Goal: Task Accomplishment & Management: Use online tool/utility

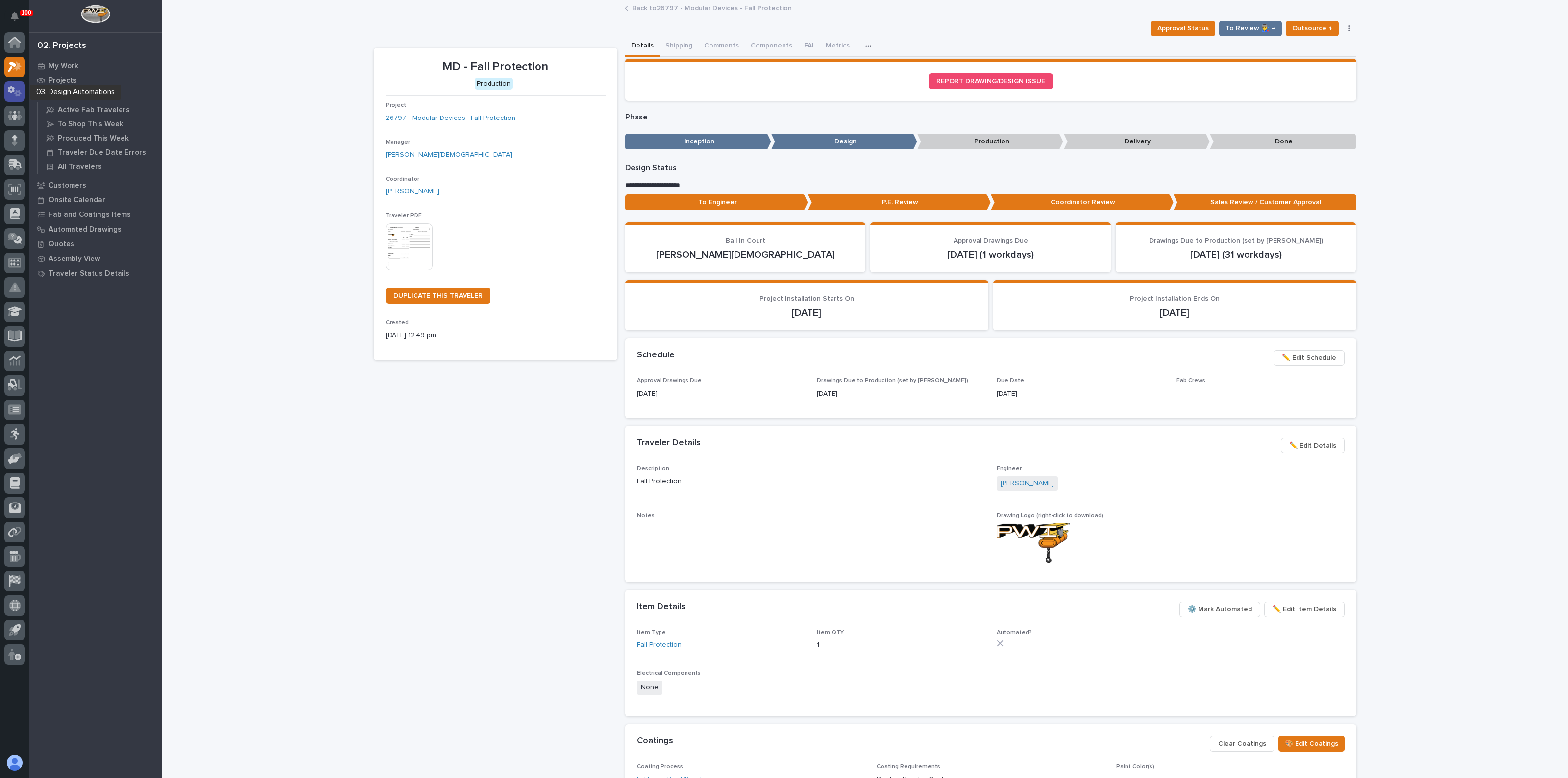
click at [15, 99] on div at bounding box center [15, 92] width 21 height 21
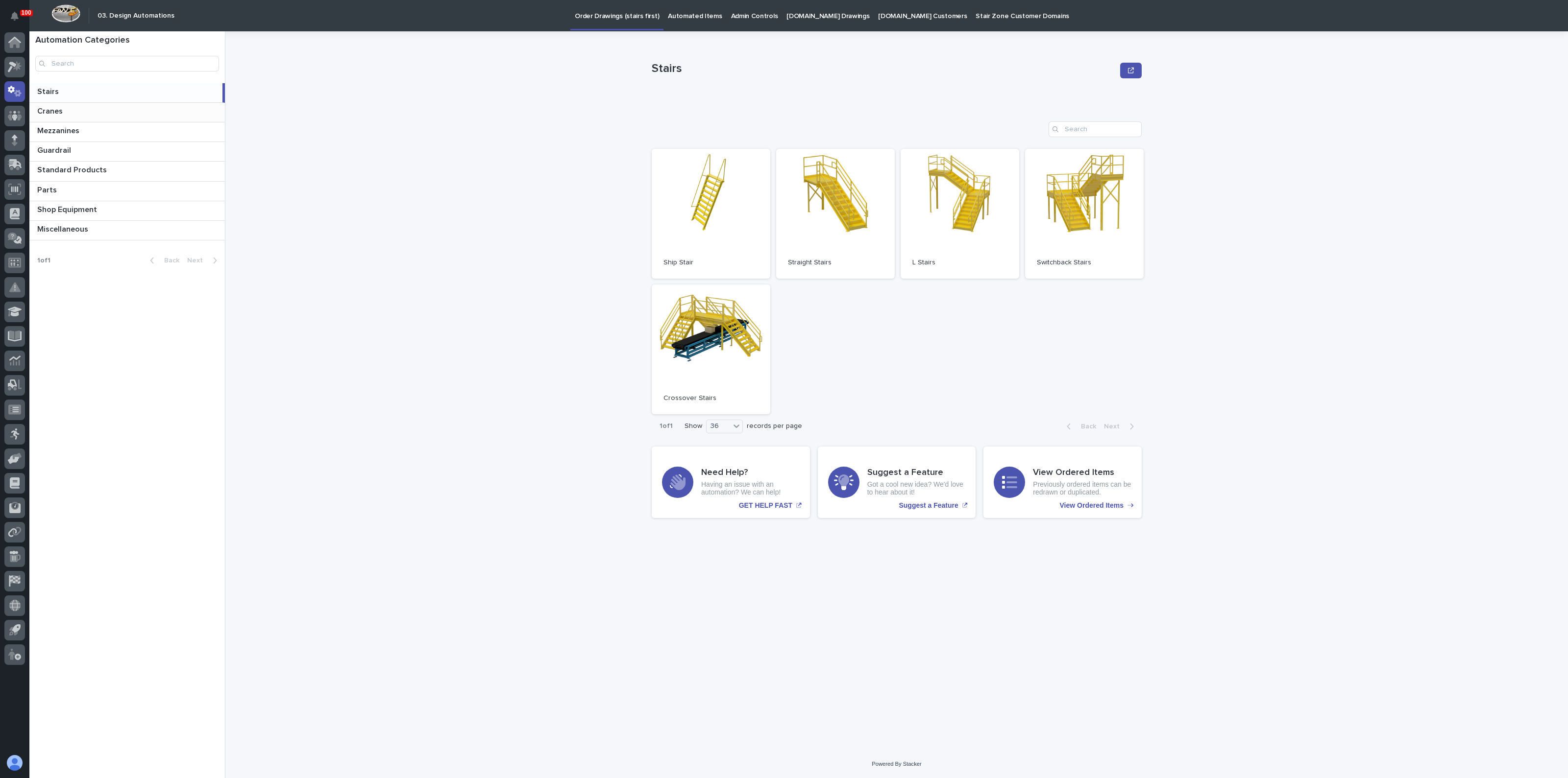
click at [63, 110] on p "Cranes" at bounding box center [51, 111] width 27 height 11
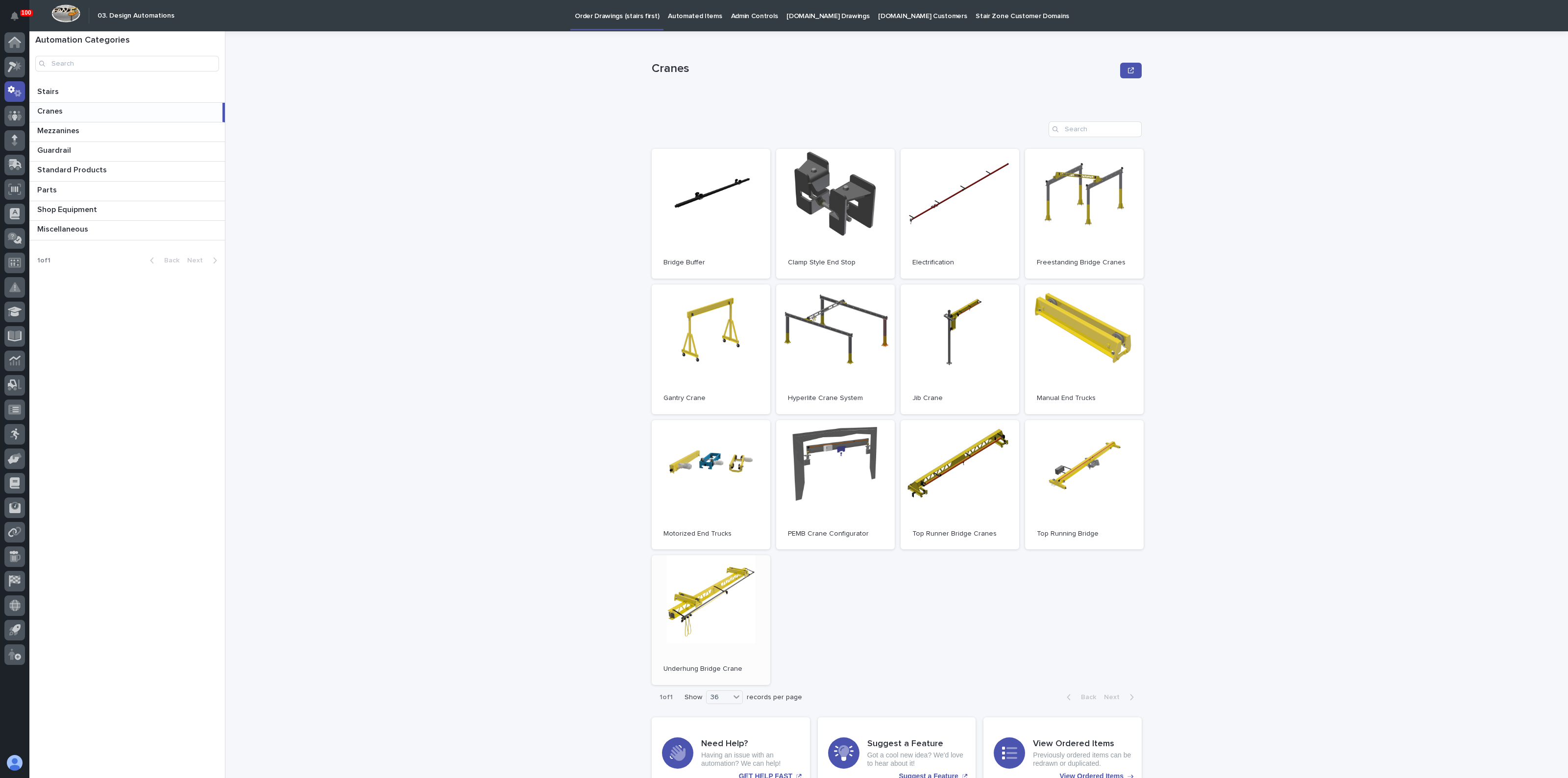
click at [735, 601] on link "Open" at bounding box center [711, 620] width 118 height 130
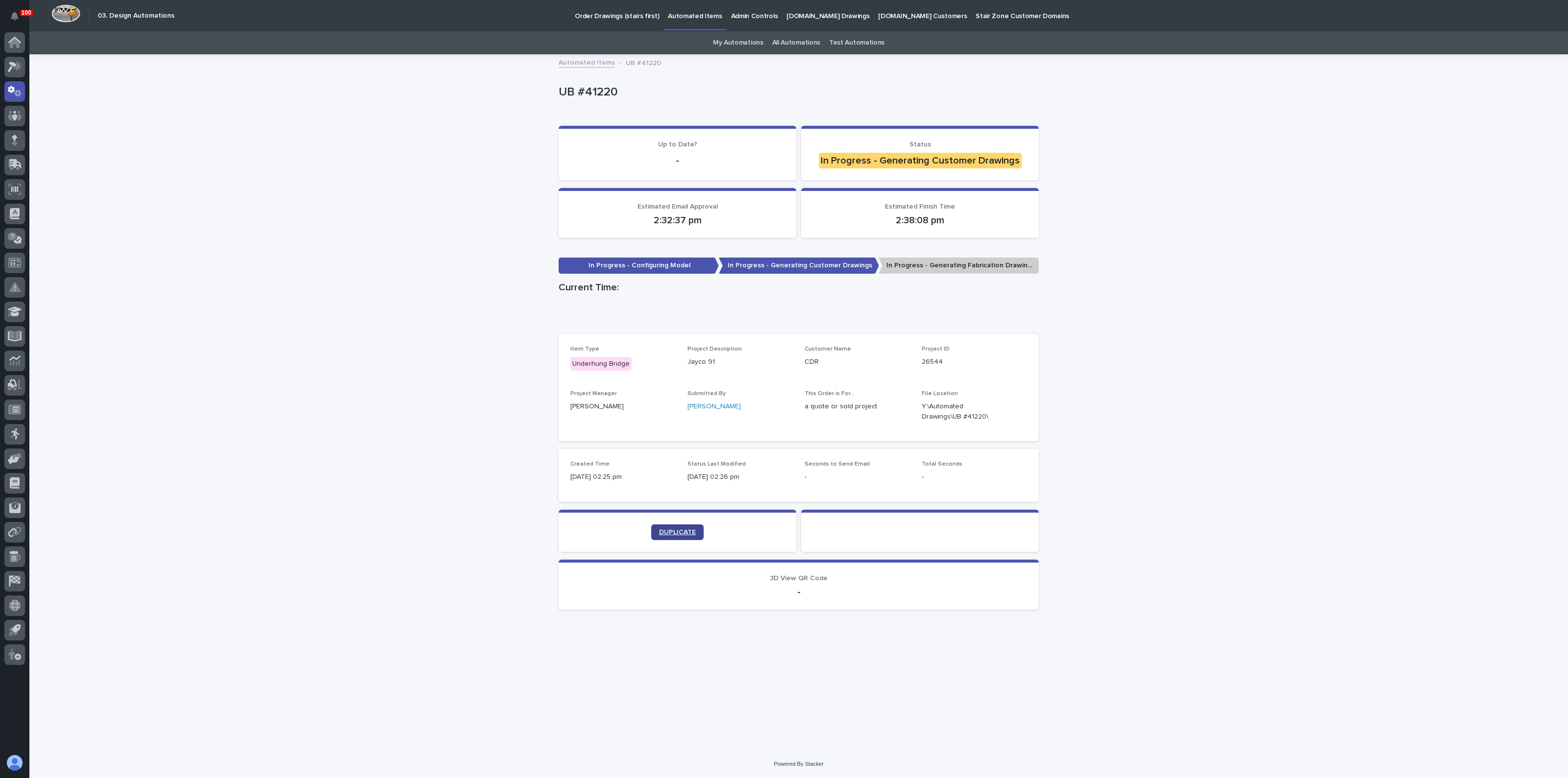
click at [666, 531] on span "DUPLICATE" at bounding box center [677, 533] width 37 height 7
click at [261, 295] on div "Loading... Saving… Loading... Saving… UB #41220 UB #41220 Sorry, there was an e…" at bounding box center [799, 403] width 1539 height 695
click at [273, 446] on div "Loading... Saving… Loading... Saving… UB #41220 UB #41220 Sorry, there was an e…" at bounding box center [799, 403] width 1539 height 695
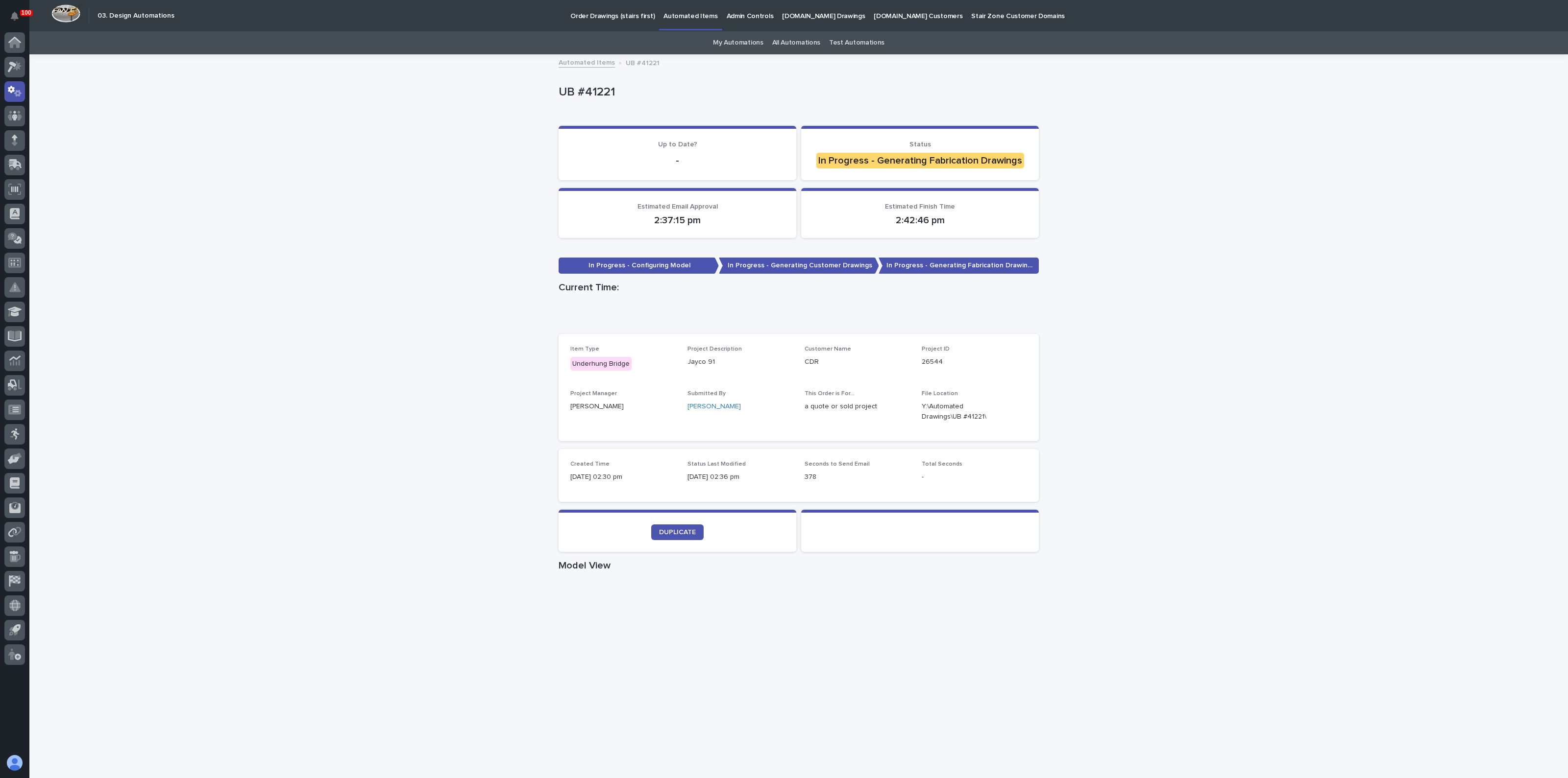
click at [201, 252] on div "Loading... Saving… Loading... Saving… UB #41221 UB #41221 Sorry, there was an e…" at bounding box center [799, 559] width 1539 height 1007
click at [1011, 412] on icon "button" at bounding box center [1015, 412] width 8 height 8
drag, startPoint x: 273, startPoint y: 100, endPoint x: 296, endPoint y: 104, distance: 23.3
click at [273, 100] on div "Loading... Saving… Loading... Saving… UB #41221 UB #41221 Sorry, there was an e…" at bounding box center [799, 559] width 1539 height 1007
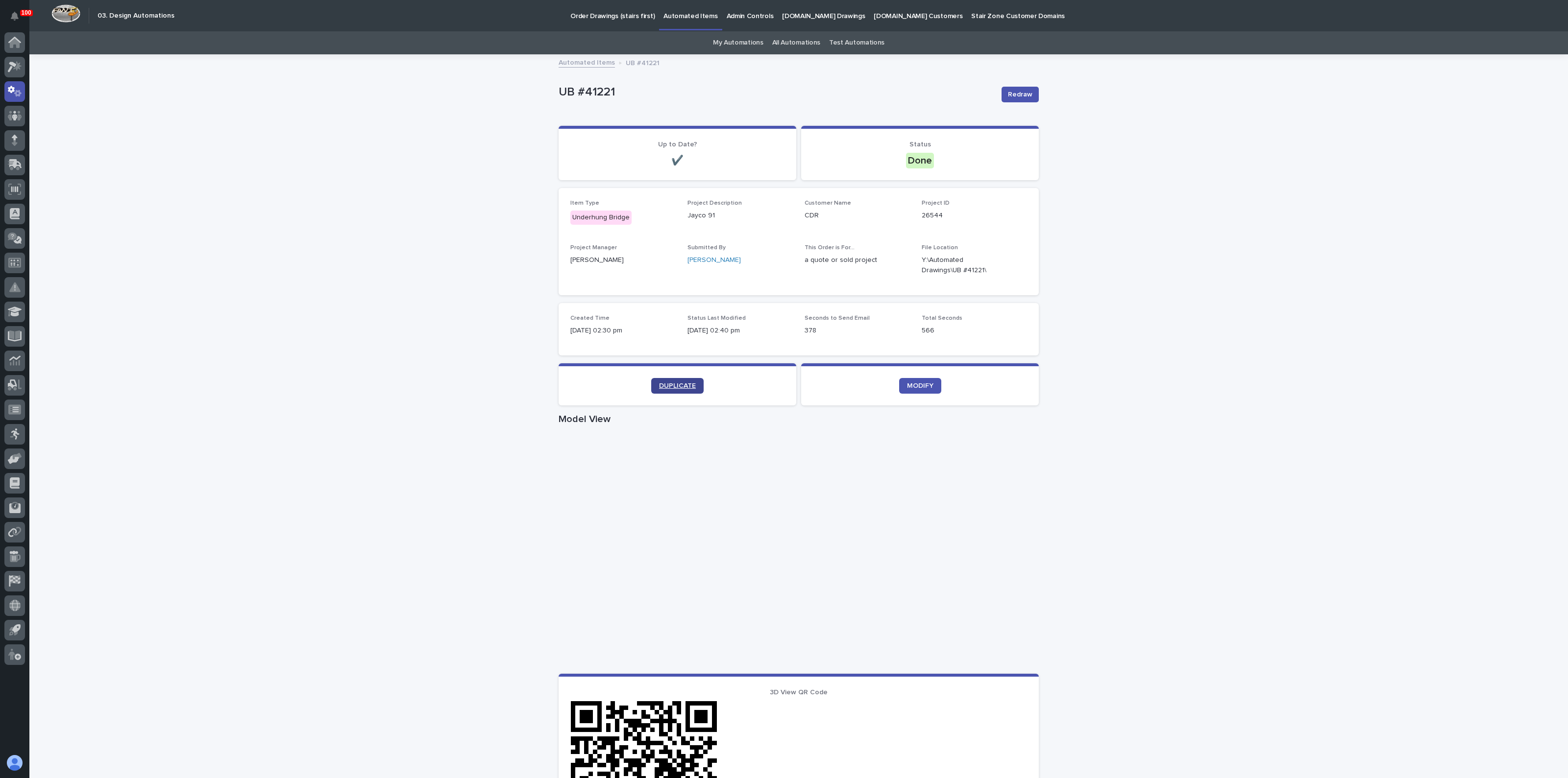
click at [651, 384] on link "DUPLICATE" at bounding box center [677, 386] width 52 height 16
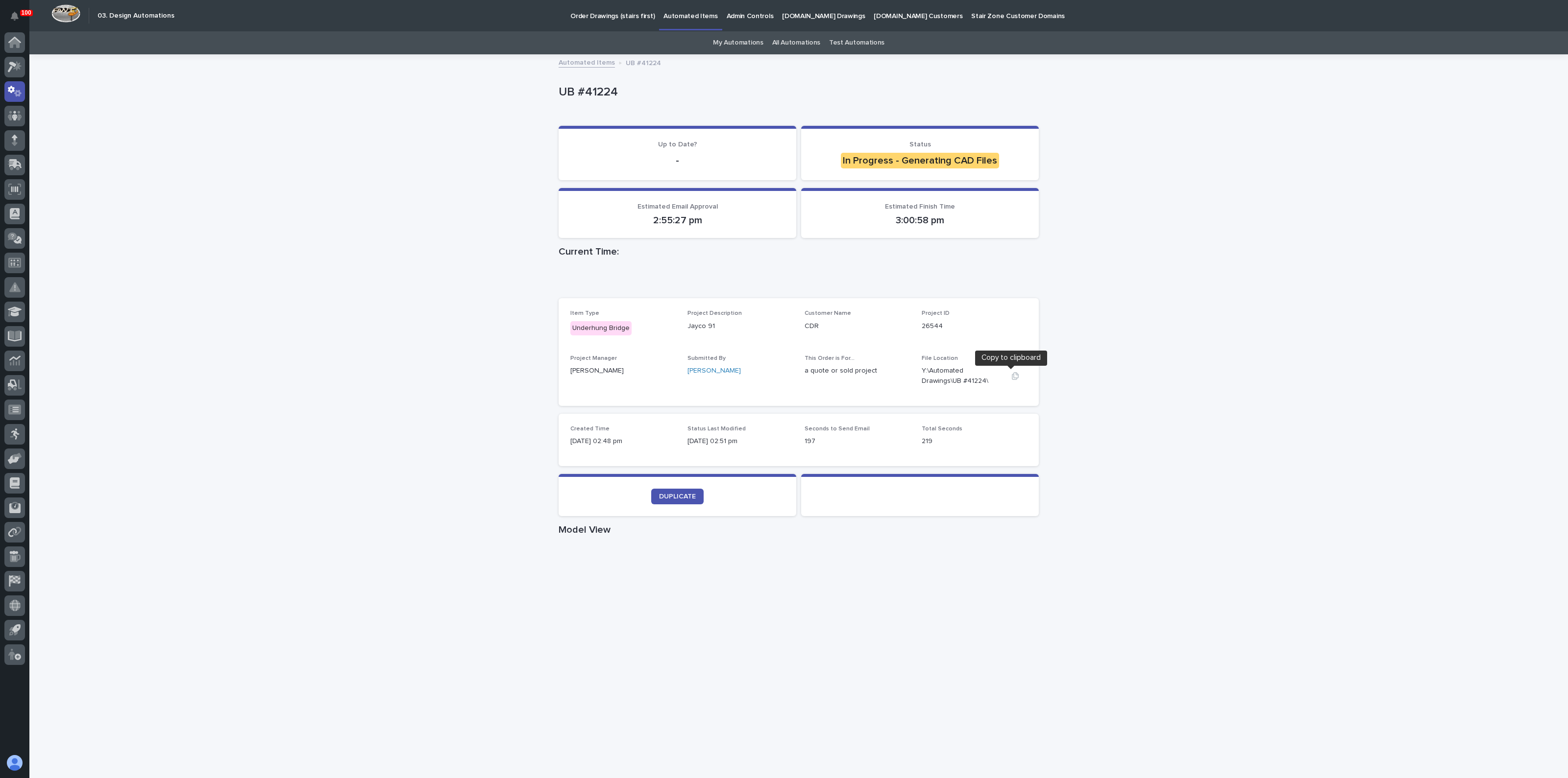
click at [1011, 377] on icon "button" at bounding box center [1015, 375] width 8 height 8
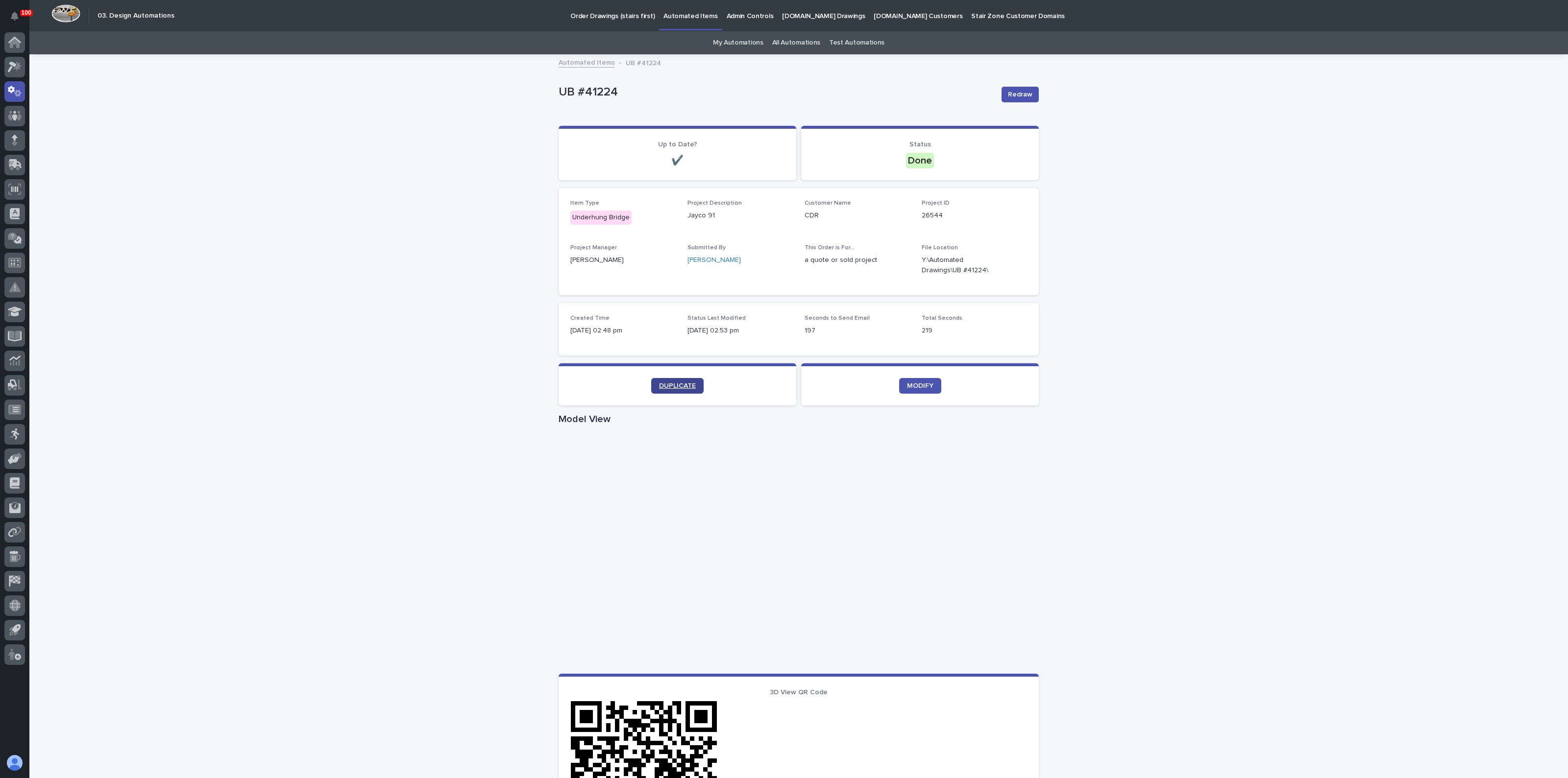
click at [681, 388] on span "DUPLICATE" at bounding box center [677, 386] width 37 height 7
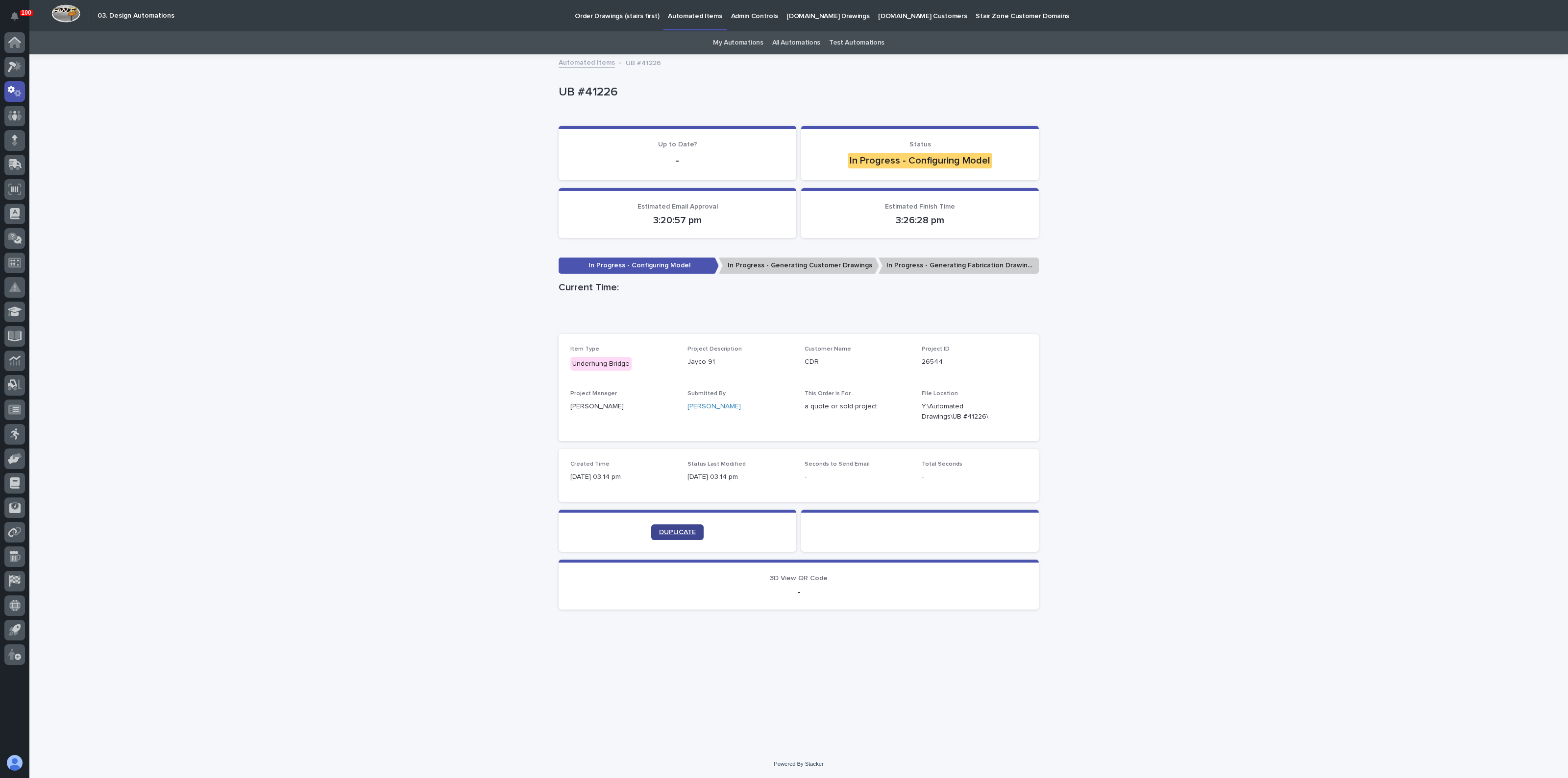
click at [695, 533] on span "DUPLICATE" at bounding box center [677, 533] width 37 height 7
click at [191, 176] on div "Loading... Saving… Loading... Saving… UB #41226 UB #41226 Sorry, there was an e…" at bounding box center [799, 403] width 1539 height 695
drag, startPoint x: 1011, startPoint y: 414, endPoint x: 973, endPoint y: 424, distance: 39.3
click at [1011, 413] on icon "button" at bounding box center [1015, 412] width 8 height 8
click at [1017, 412] on icon "button" at bounding box center [1016, 412] width 7 height 8
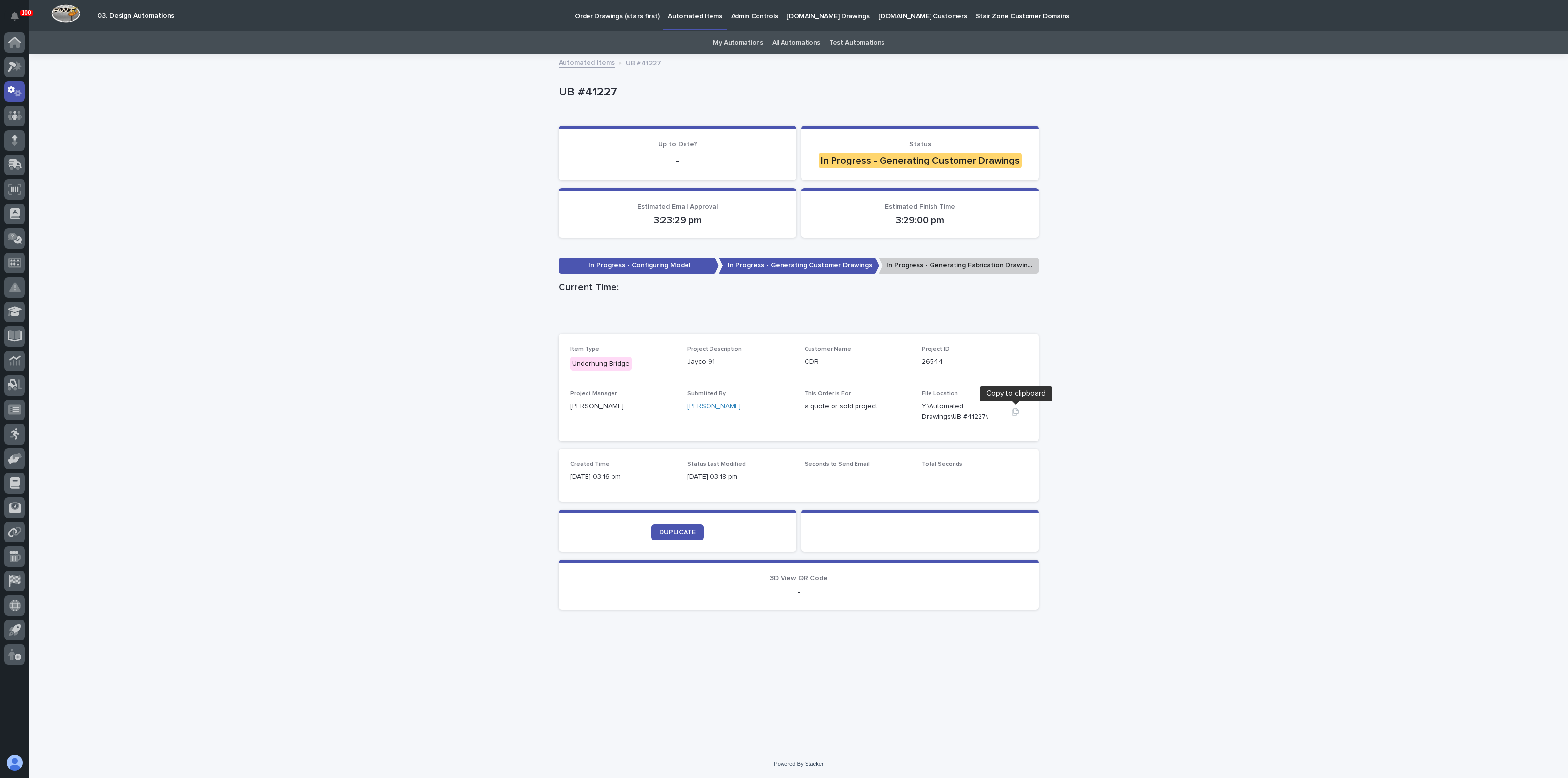
click at [1016, 410] on icon "button" at bounding box center [1015, 412] width 8 height 8
click at [231, 200] on div "Loading... Saving… Loading... Saving… UB #41227 UB #41227 Sorry, there was an e…" at bounding box center [799, 403] width 1539 height 695
